Goal: Task Accomplishment & Management: Manage account settings

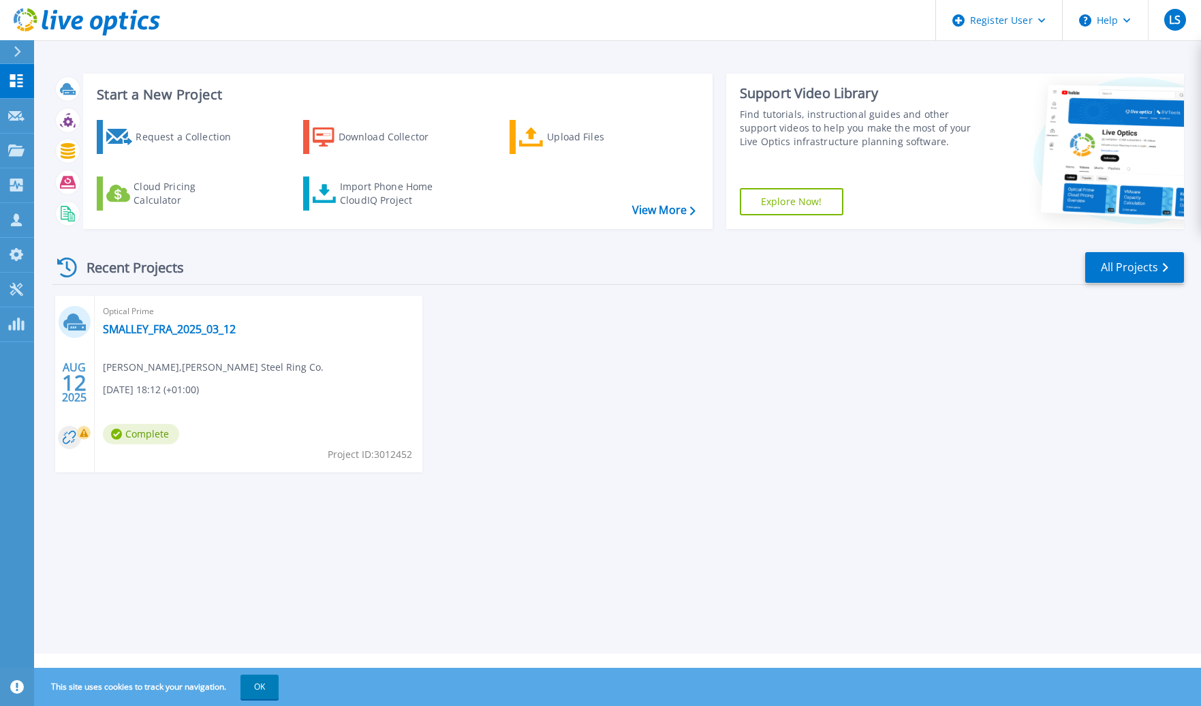
click at [9, 53] on button at bounding box center [17, 52] width 34 height 24
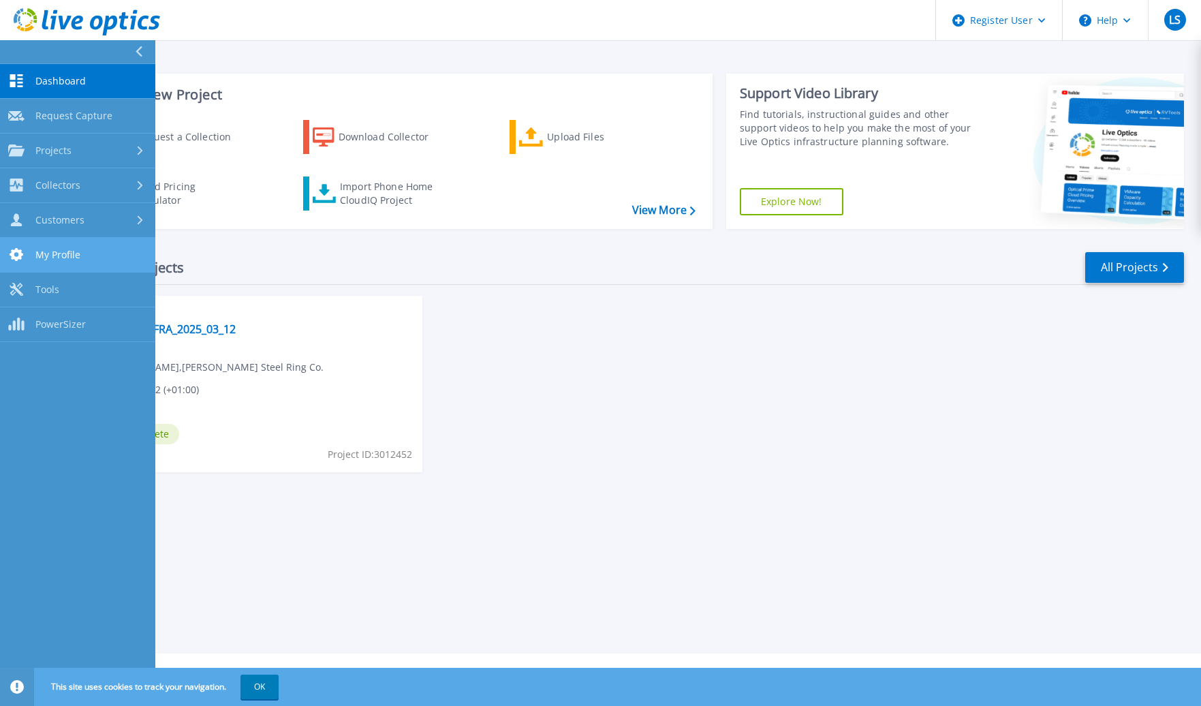
click at [86, 248] on link "My Profile My Profile" at bounding box center [77, 255] width 155 height 35
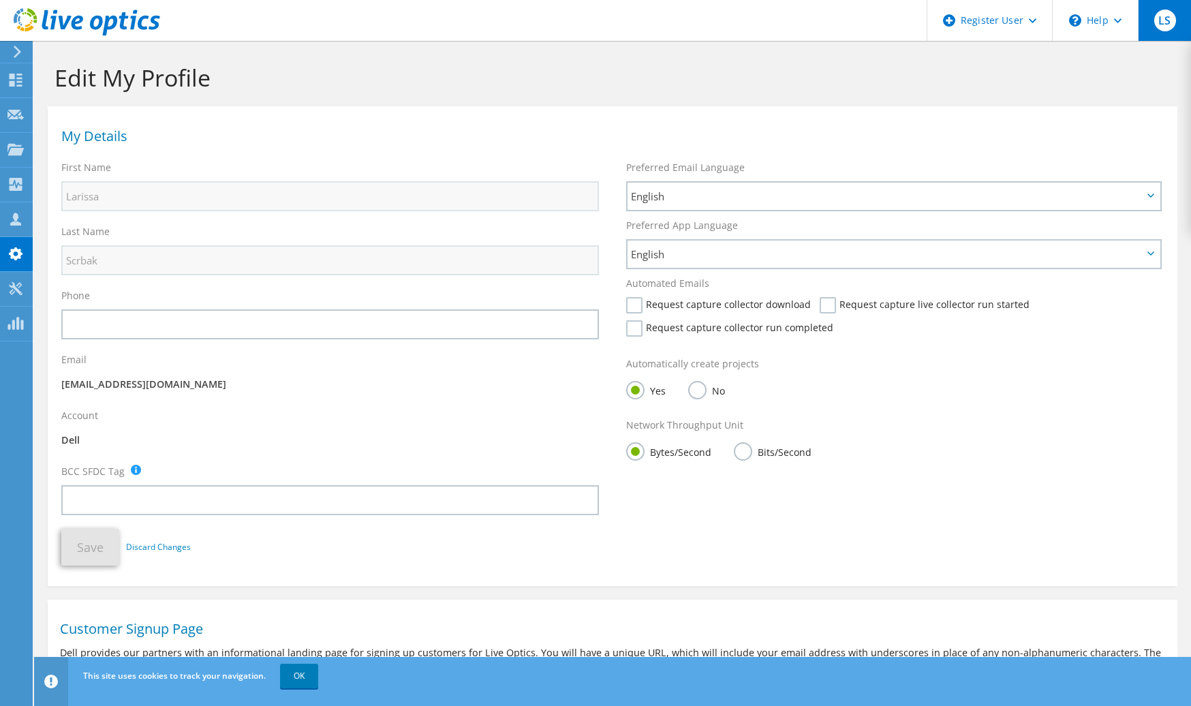
click at [1167, 27] on span "LS" at bounding box center [1165, 21] width 22 height 22
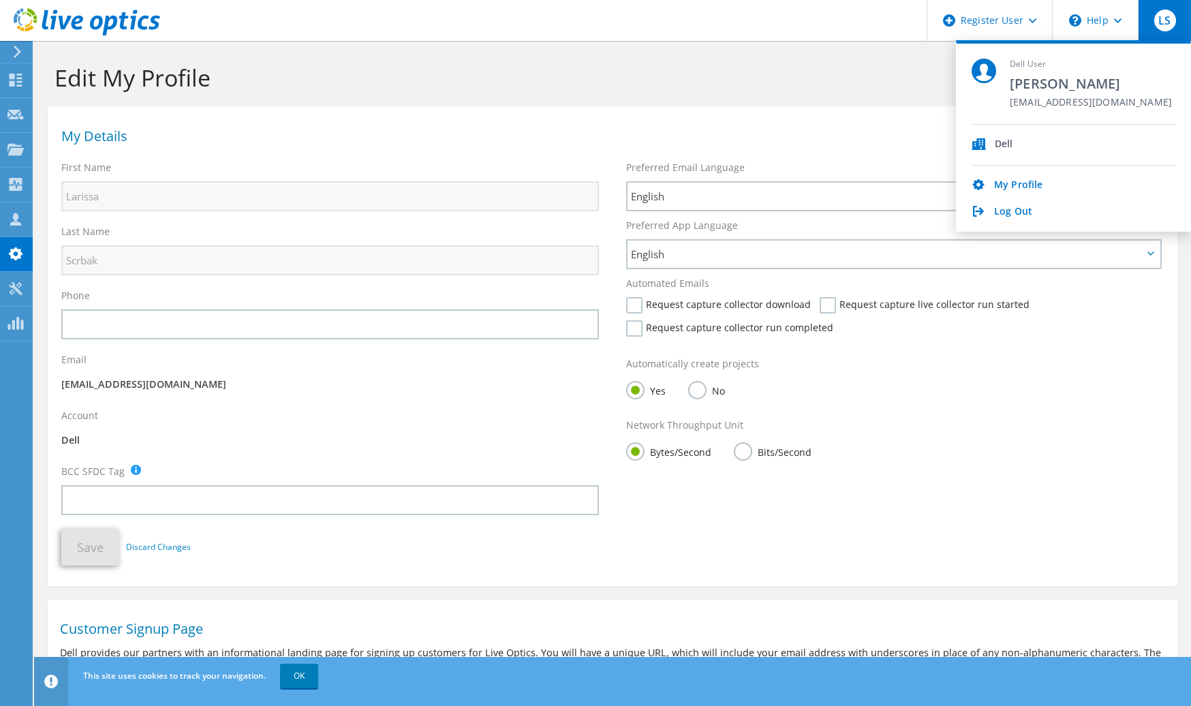
click at [13, 55] on icon at bounding box center [17, 52] width 10 height 12
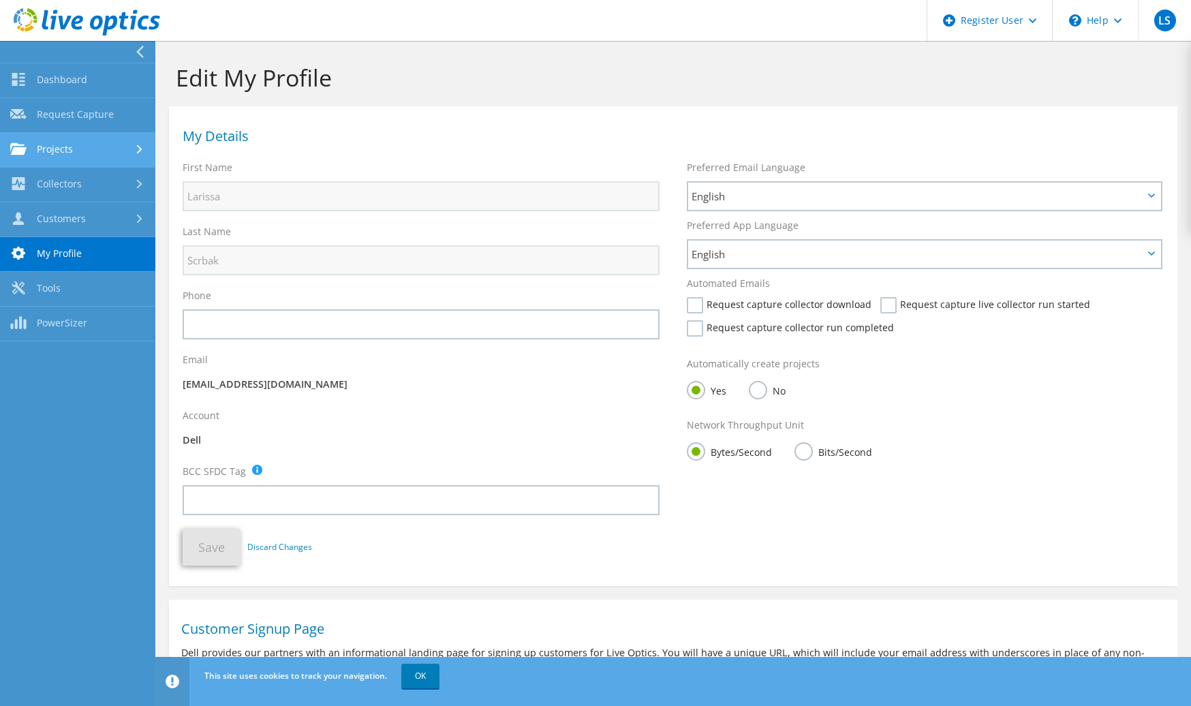
click at [110, 151] on link "Projects" at bounding box center [77, 150] width 155 height 35
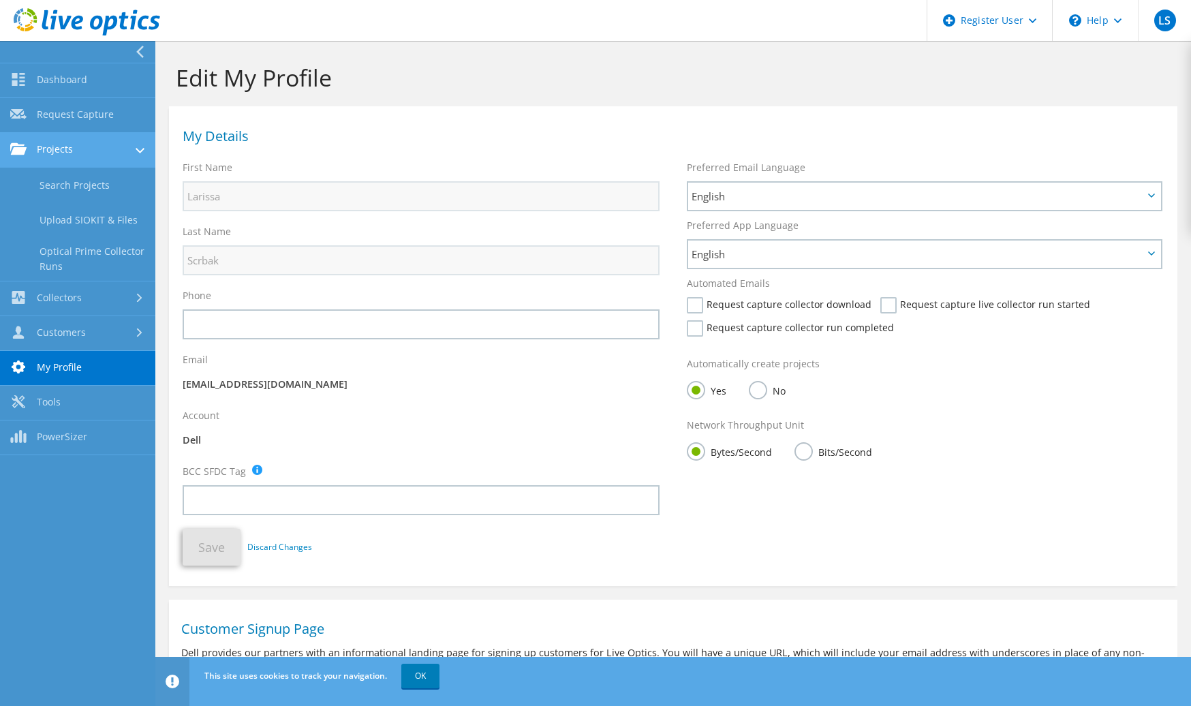
click at [110, 151] on link "Projects" at bounding box center [77, 150] width 155 height 35
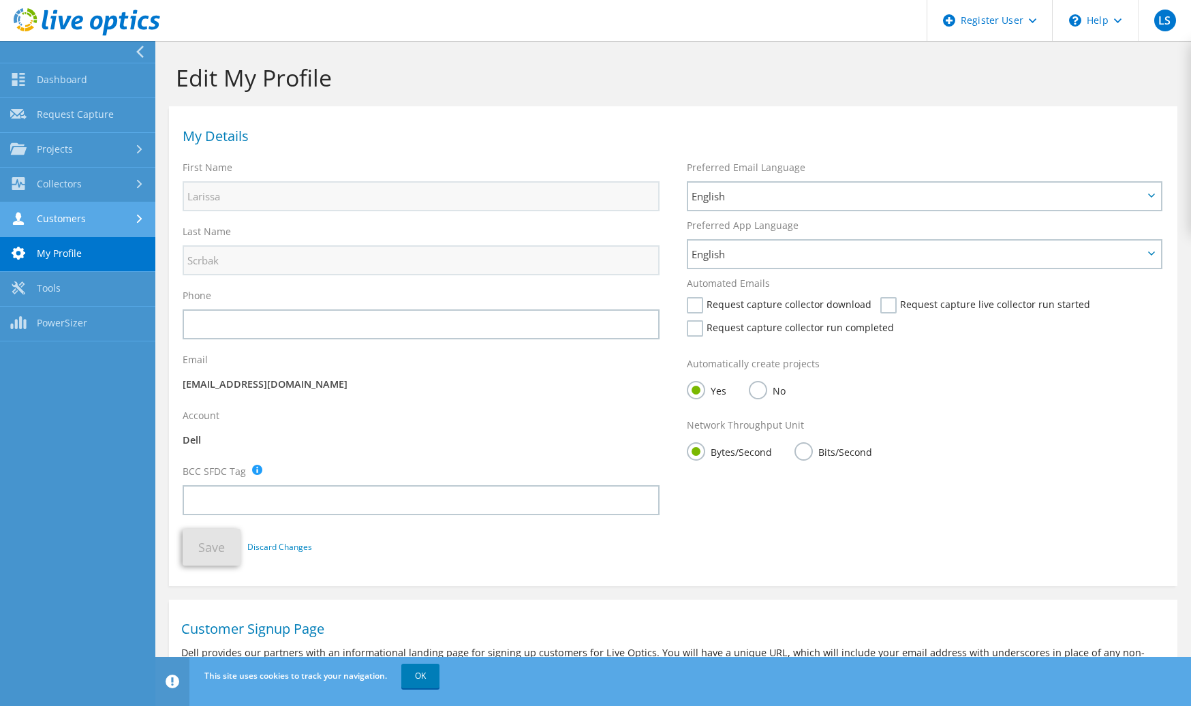
click at [102, 224] on link "Customers" at bounding box center [77, 219] width 155 height 35
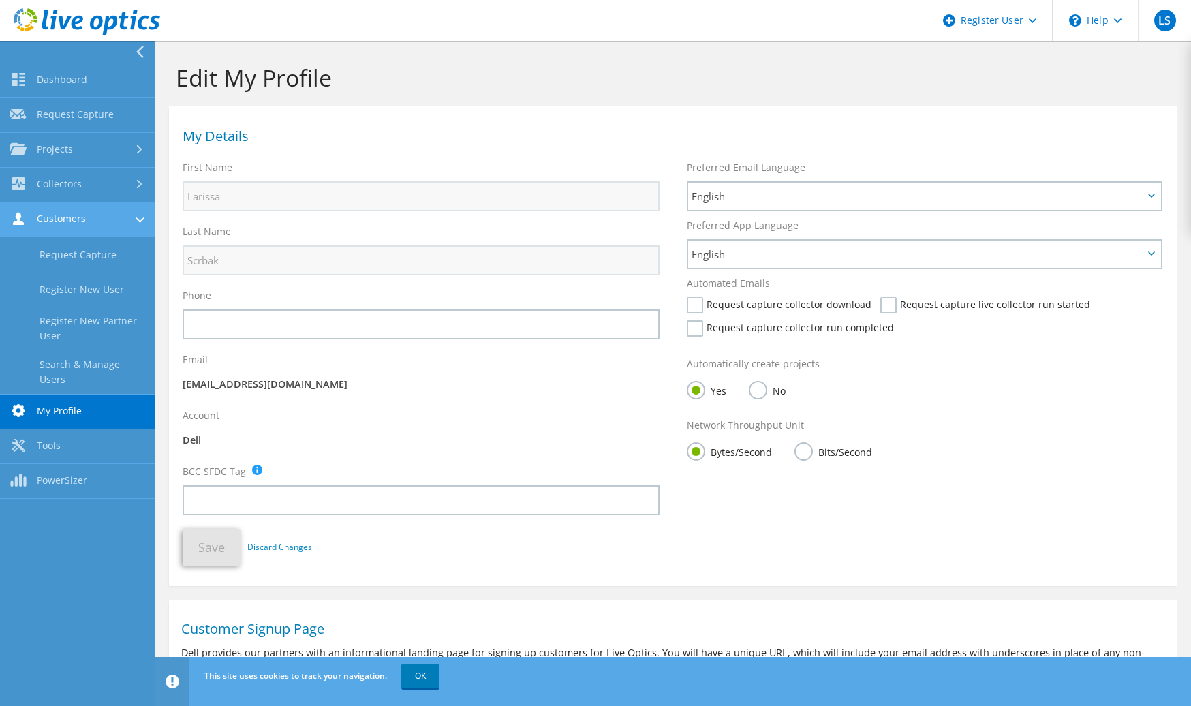
click at [102, 224] on link "Customers" at bounding box center [77, 219] width 155 height 35
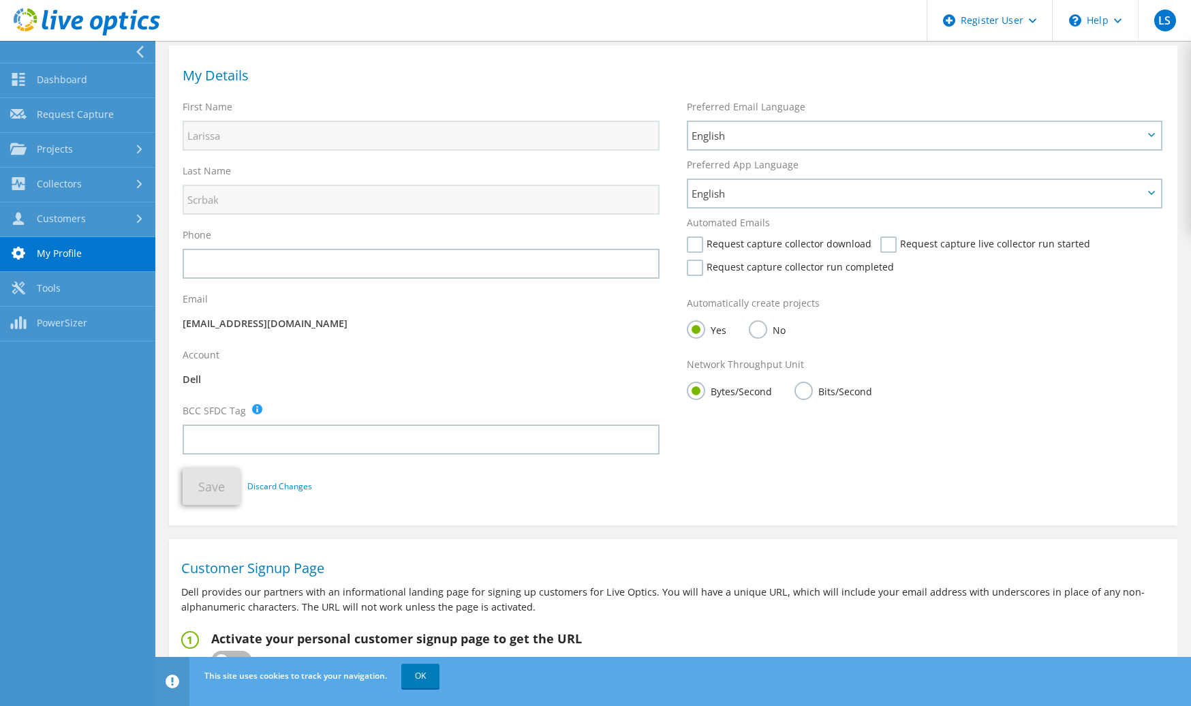
scroll to position [159, 0]
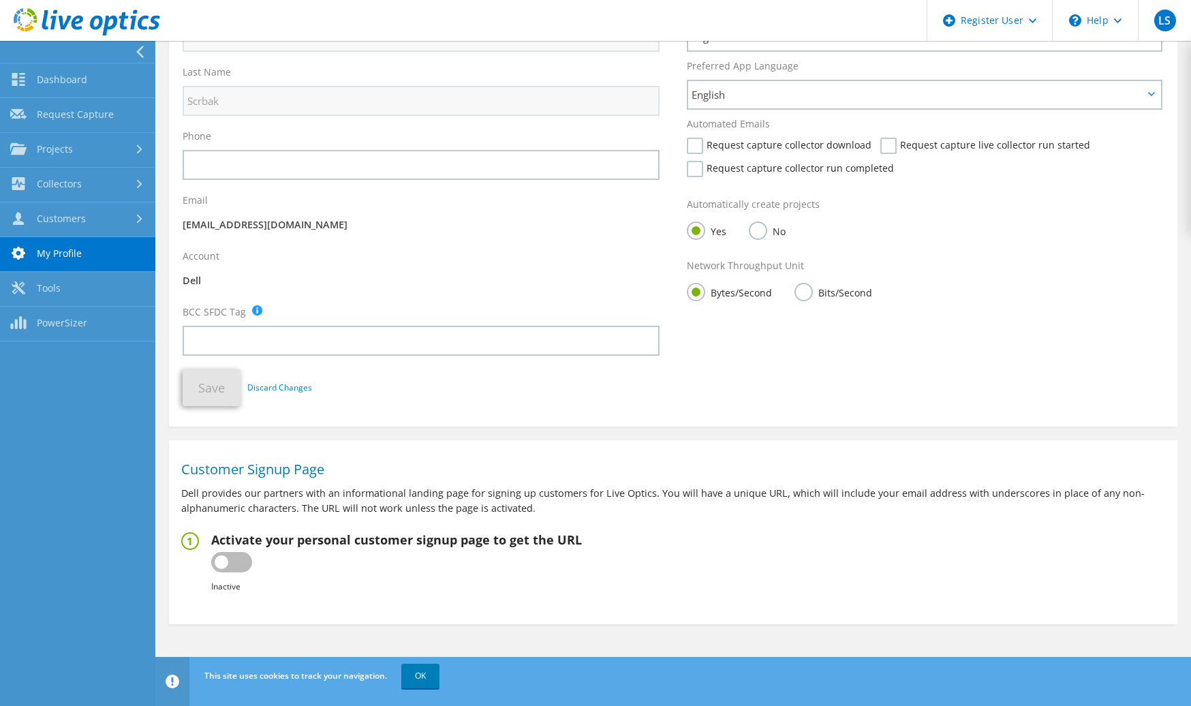
click at [242, 568] on label at bounding box center [231, 562] width 41 height 20
click at [0, 0] on input "checkbox" at bounding box center [0, 0] width 0 height 0
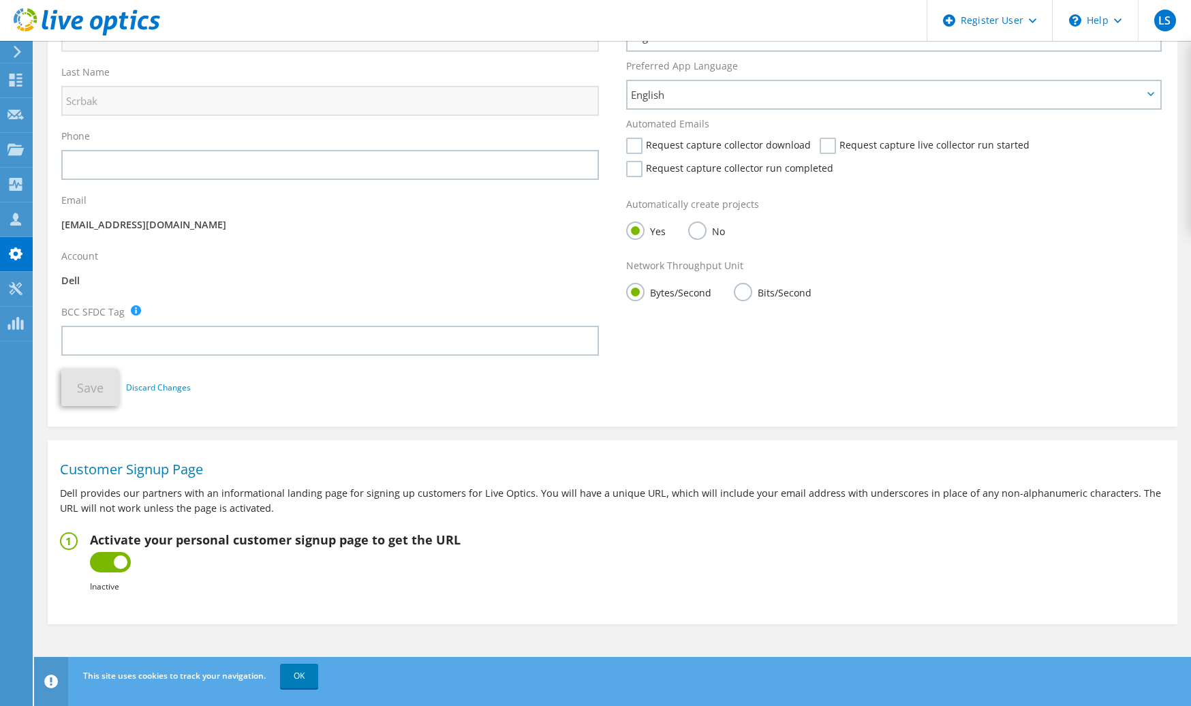
type input "https://app.liveoptics.com/signup/larissa_scrbak_dell_com_34445"
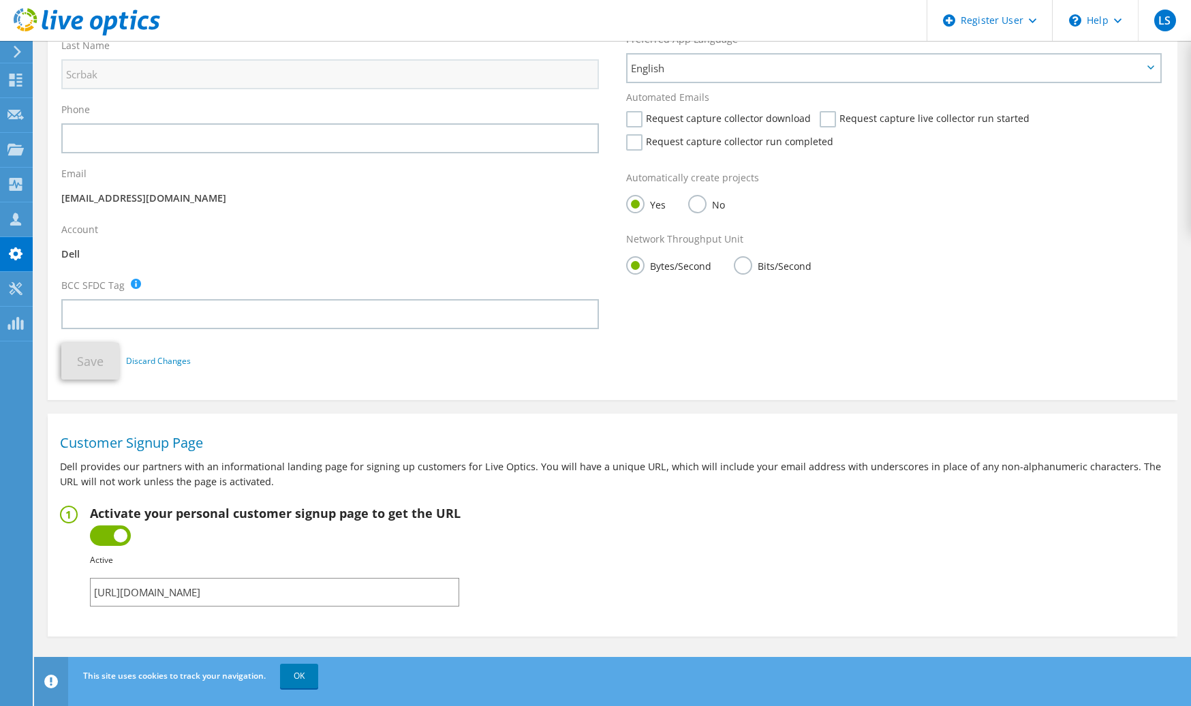
scroll to position [198, 0]
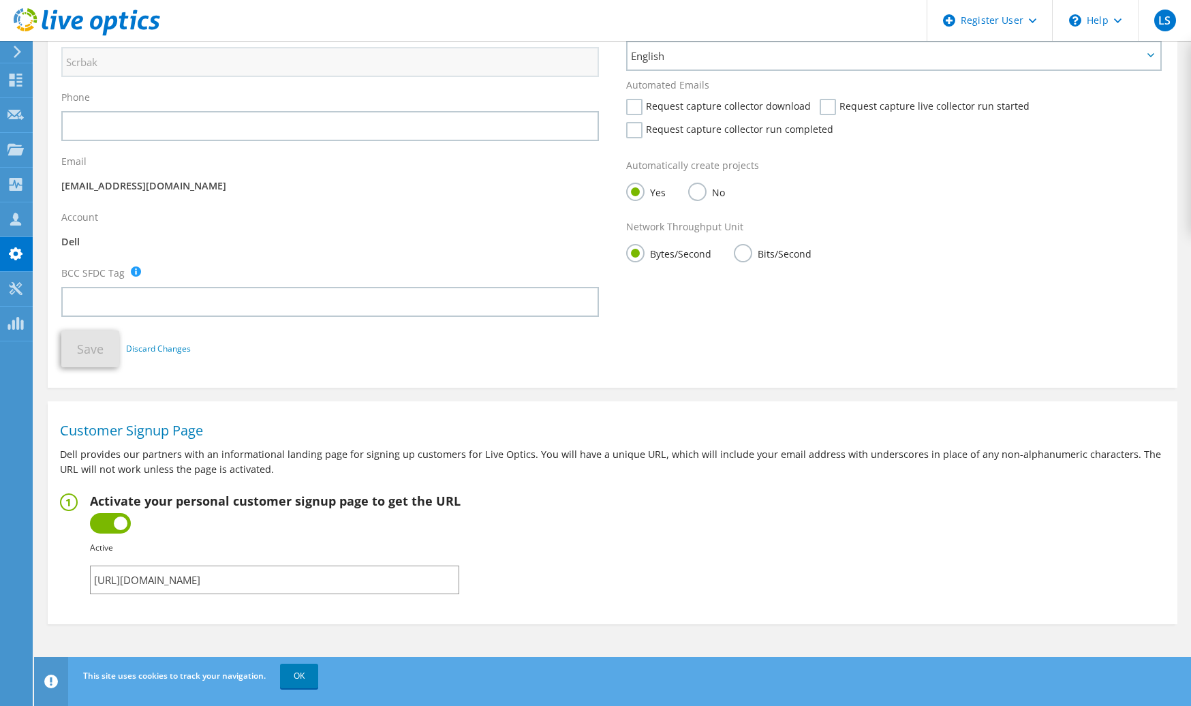
click at [287, 582] on input "https://app.liveoptics.com/signup/larissa_scrbak_dell_com_34445" at bounding box center [274, 580] width 369 height 29
drag, startPoint x: 287, startPoint y: 582, endPoint x: 379, endPoint y: 587, distance: 92.2
click at [379, 587] on input "https://app.liveoptics.com/signup/larissa_scrbak_dell_com_34445" at bounding box center [274, 580] width 369 height 29
drag, startPoint x: 423, startPoint y: 585, endPoint x: 323, endPoint y: 585, distance: 100.2
click at [323, 585] on input "https://app.liveoptics.com/signup/larissa_scrbak_dell_com_34445" at bounding box center [274, 580] width 369 height 29
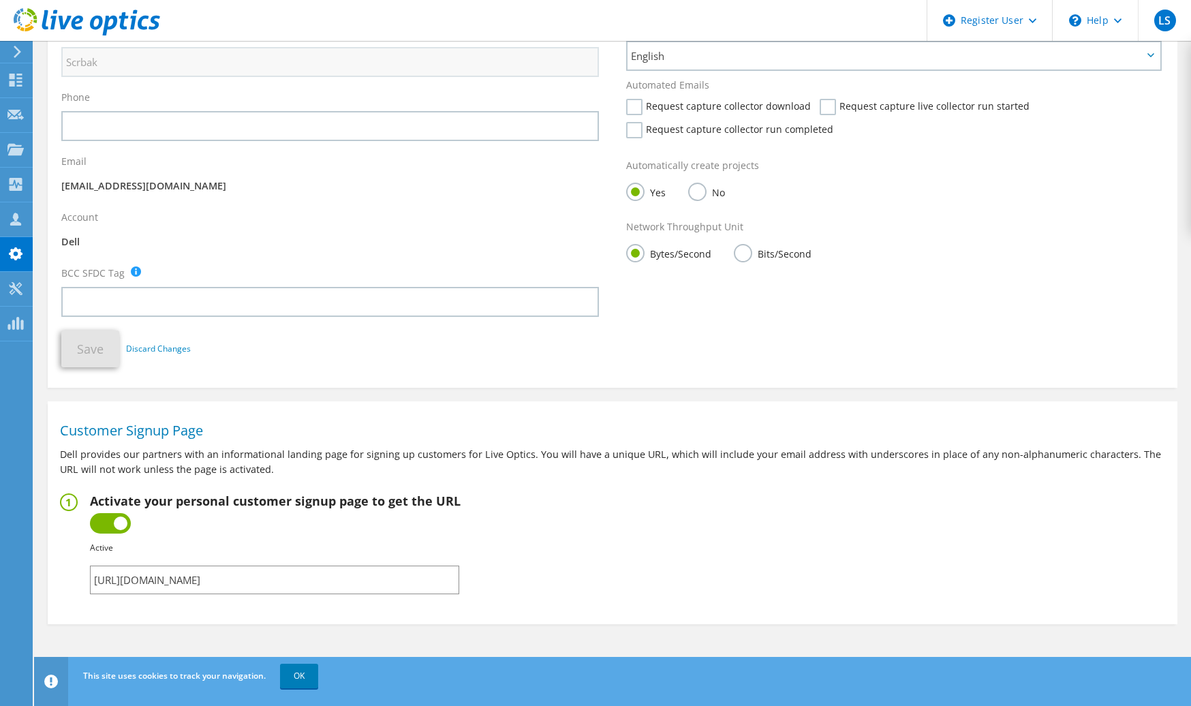
click at [424, 576] on input "https://app.liveoptics.com/signup/larissa_scrbak_dell_com_34445" at bounding box center [274, 580] width 369 height 29
drag, startPoint x: 424, startPoint y: 576, endPoint x: 372, endPoint y: 574, distance: 51.8
click at [1135, 638] on section "Edit My Profile My Details First Name Larissa Last Name Scrbak Phone Email" at bounding box center [612, 274] width 1157 height 863
